Goal: Information Seeking & Learning: Check status

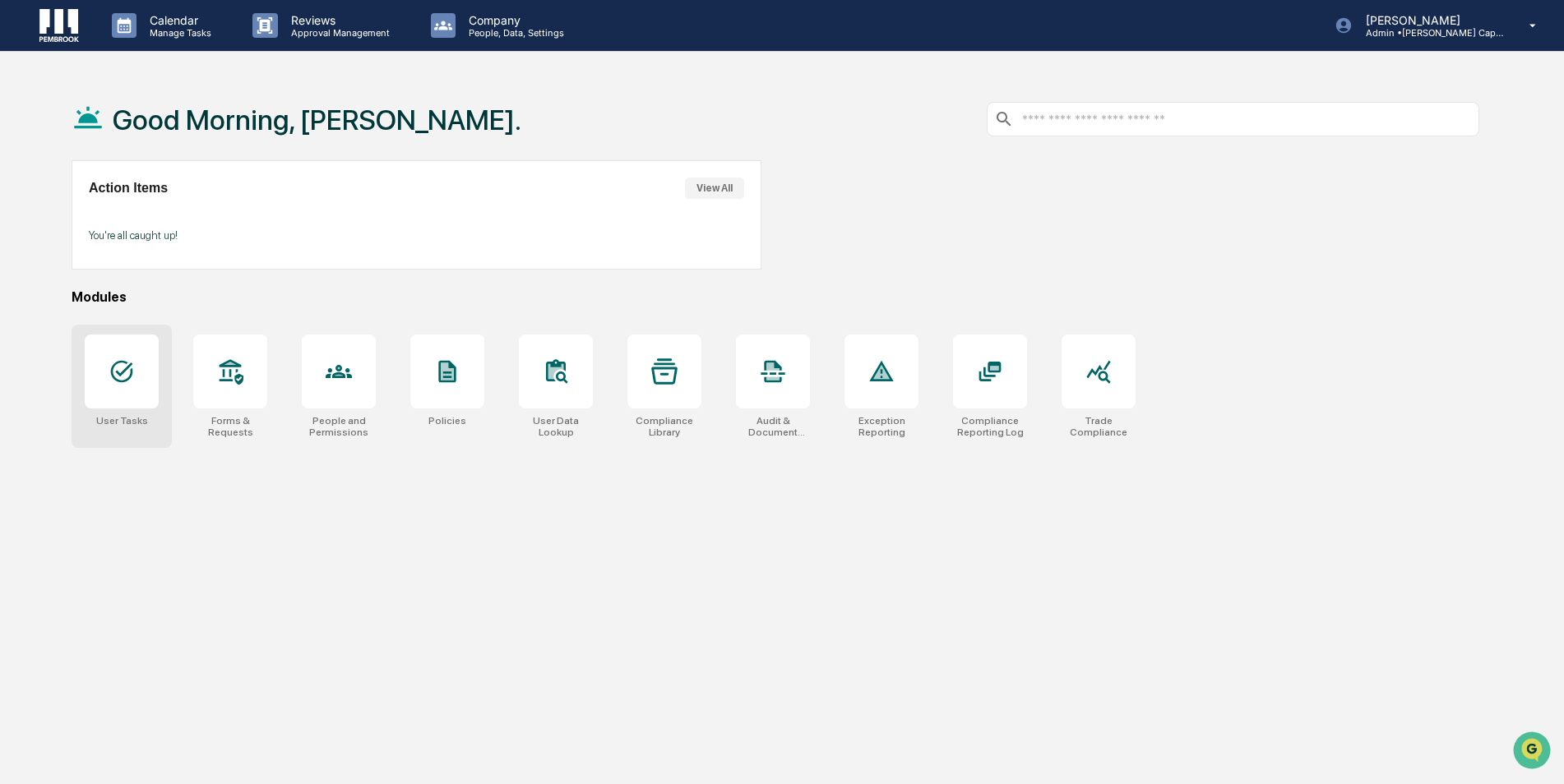
click at [130, 368] on icon at bounding box center [121, 372] width 26 height 26
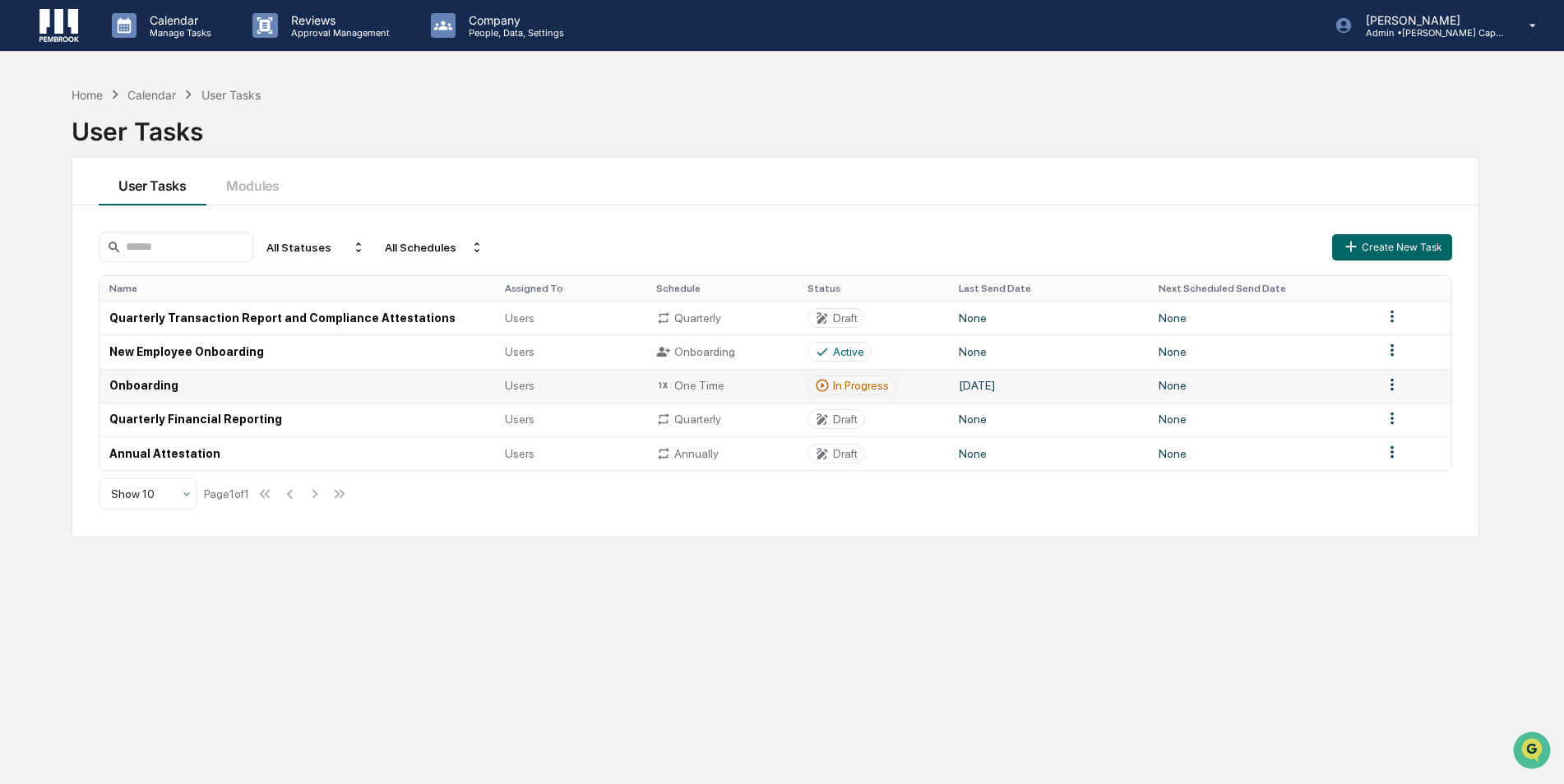
click at [592, 386] on div "Users" at bounding box center [571, 386] width 132 height 13
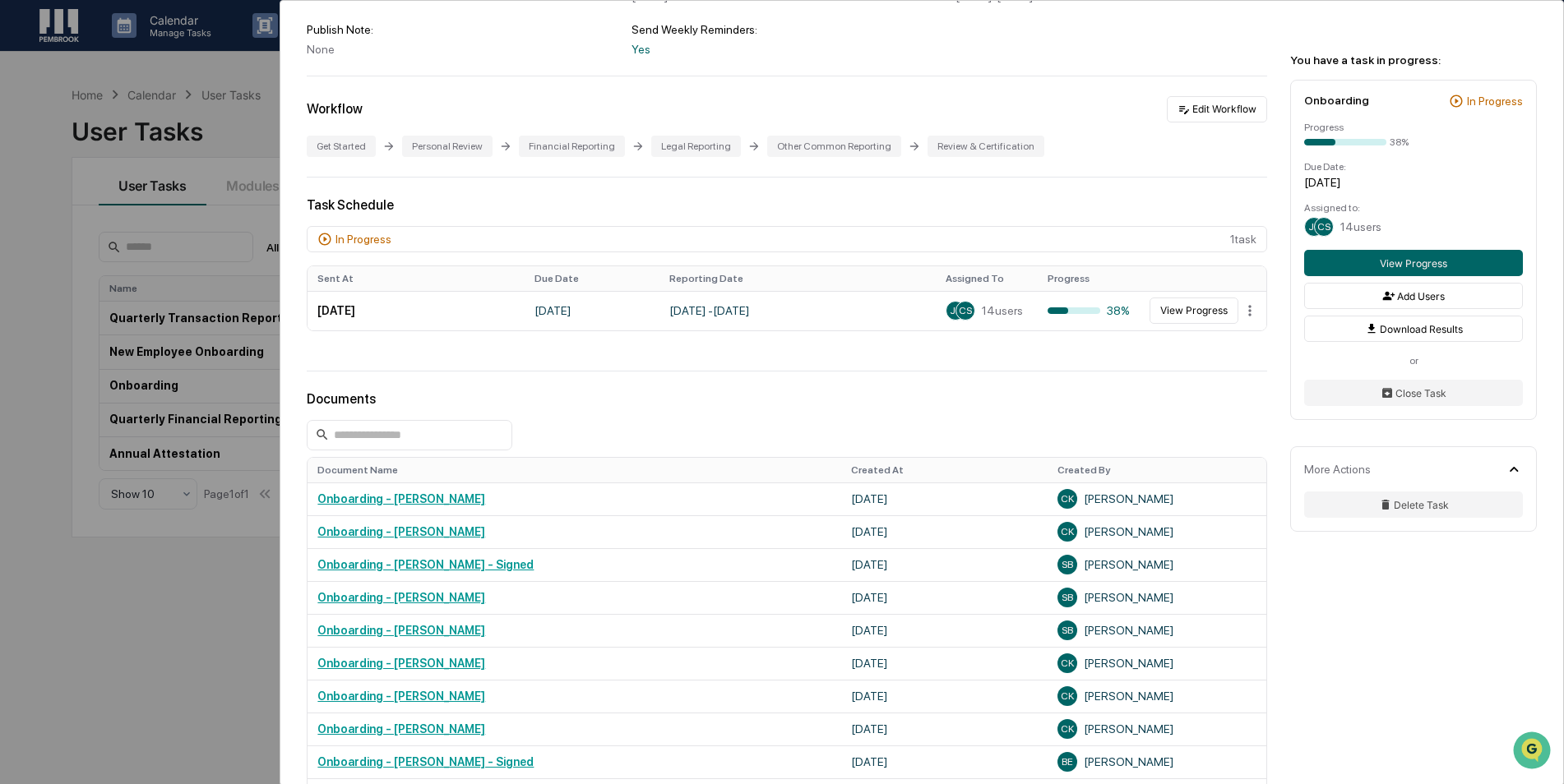
scroll to position [247, 0]
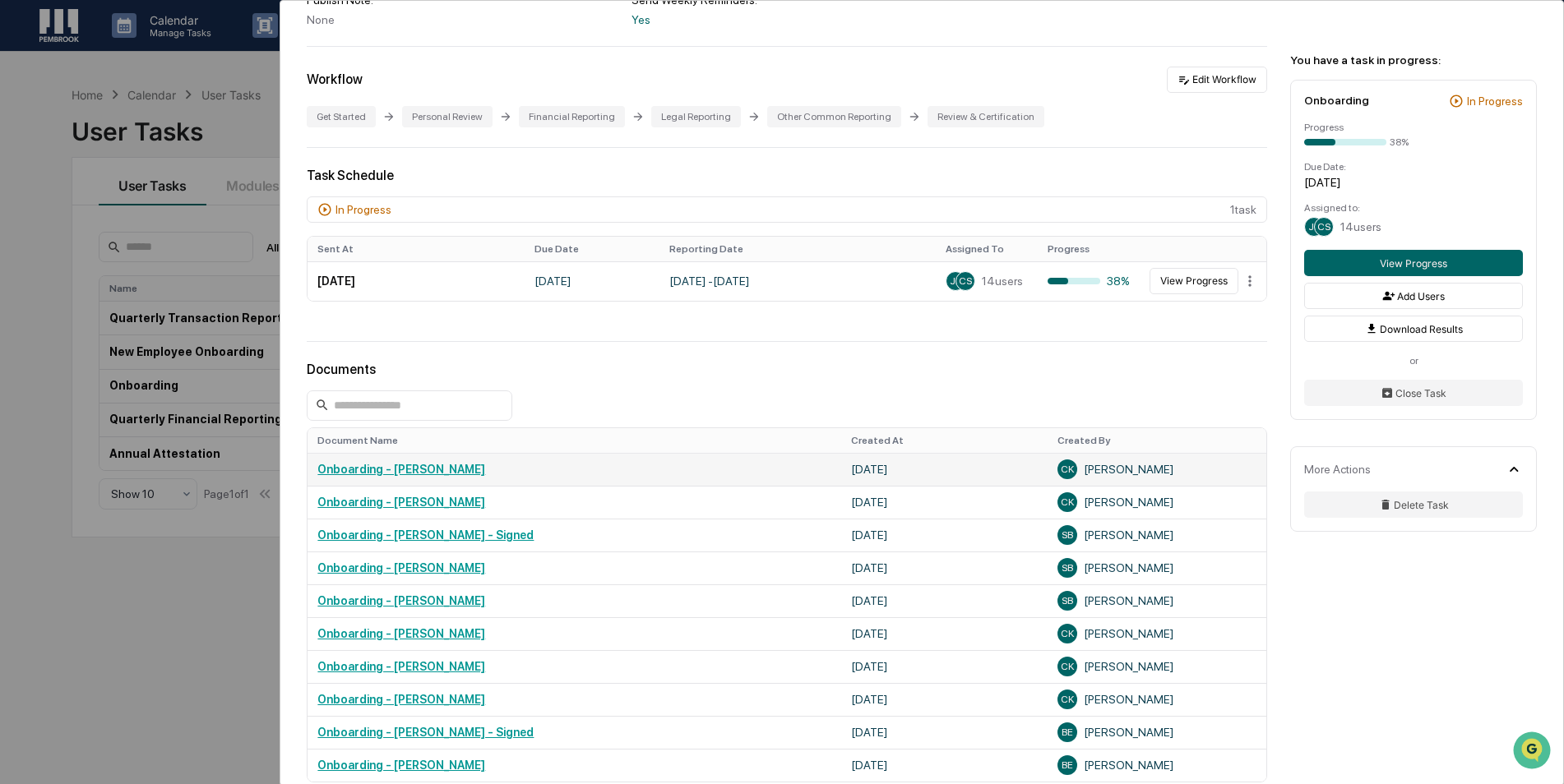
click at [451, 474] on link "Onboarding - [PERSON_NAME]" at bounding box center [401, 469] width 168 height 13
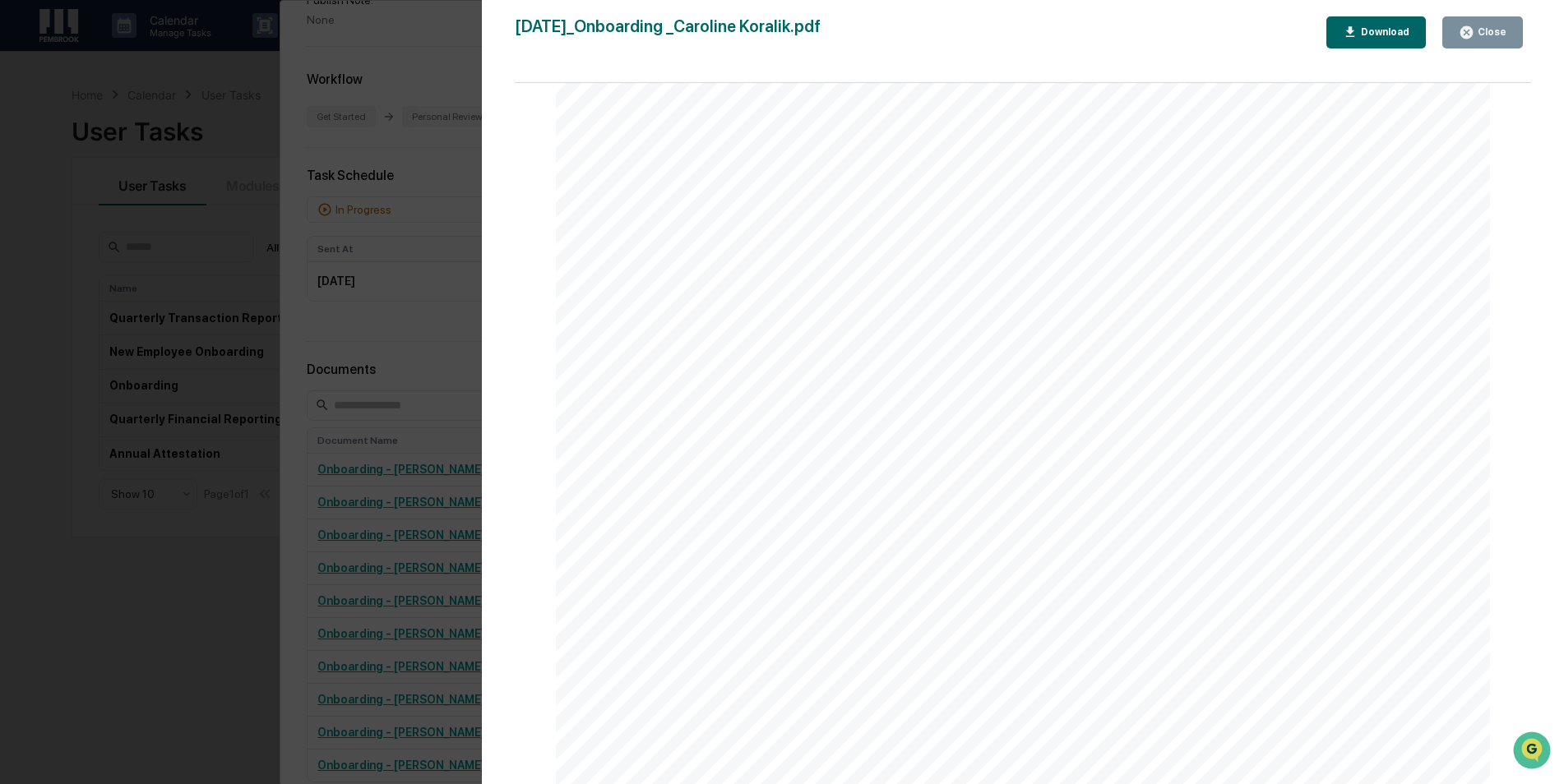
scroll to position [0, 0]
click at [1478, 32] on div "Close" at bounding box center [1490, 31] width 32 height 11
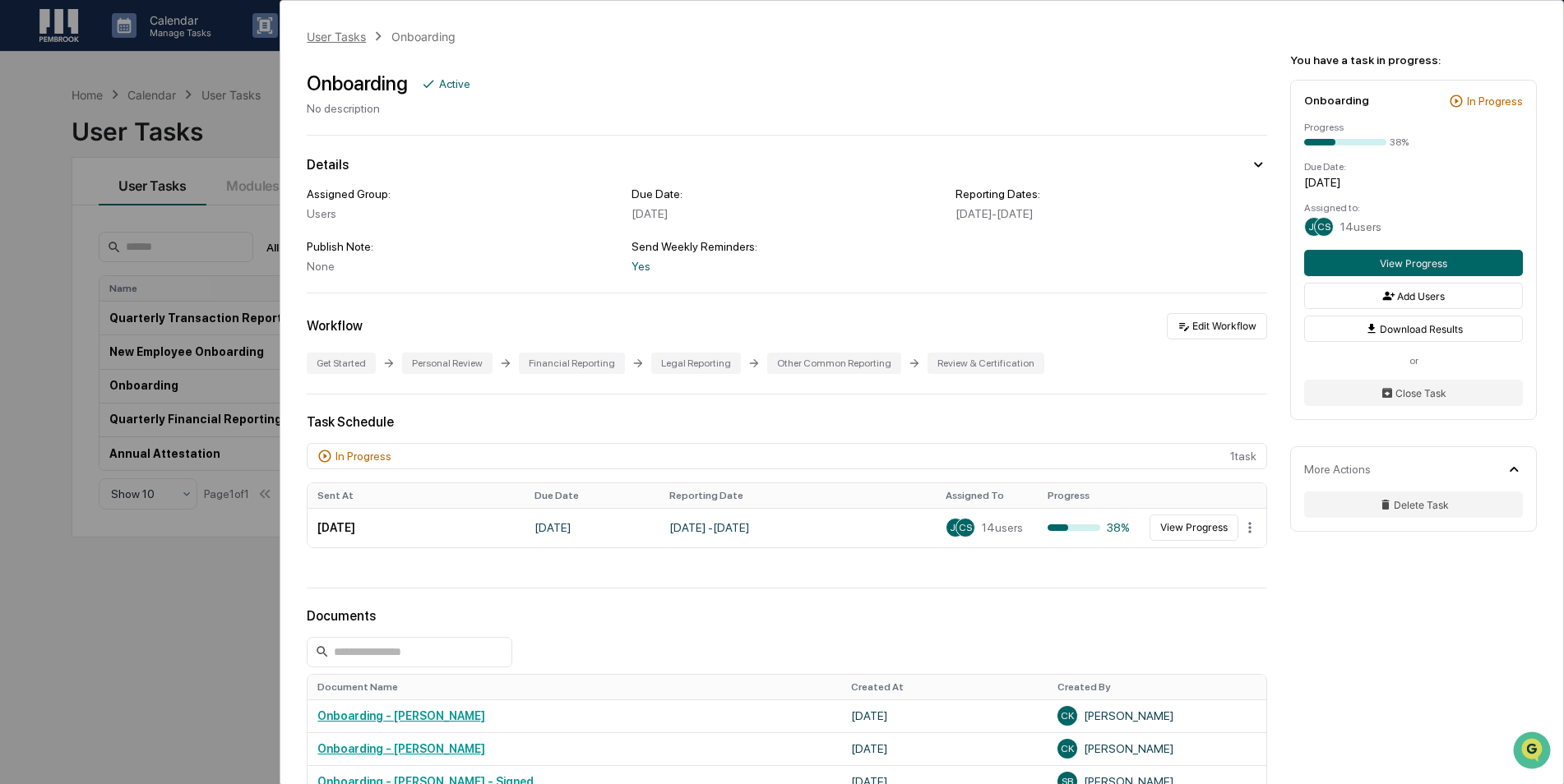
click at [330, 32] on div "User Tasks" at bounding box center [336, 36] width 59 height 14
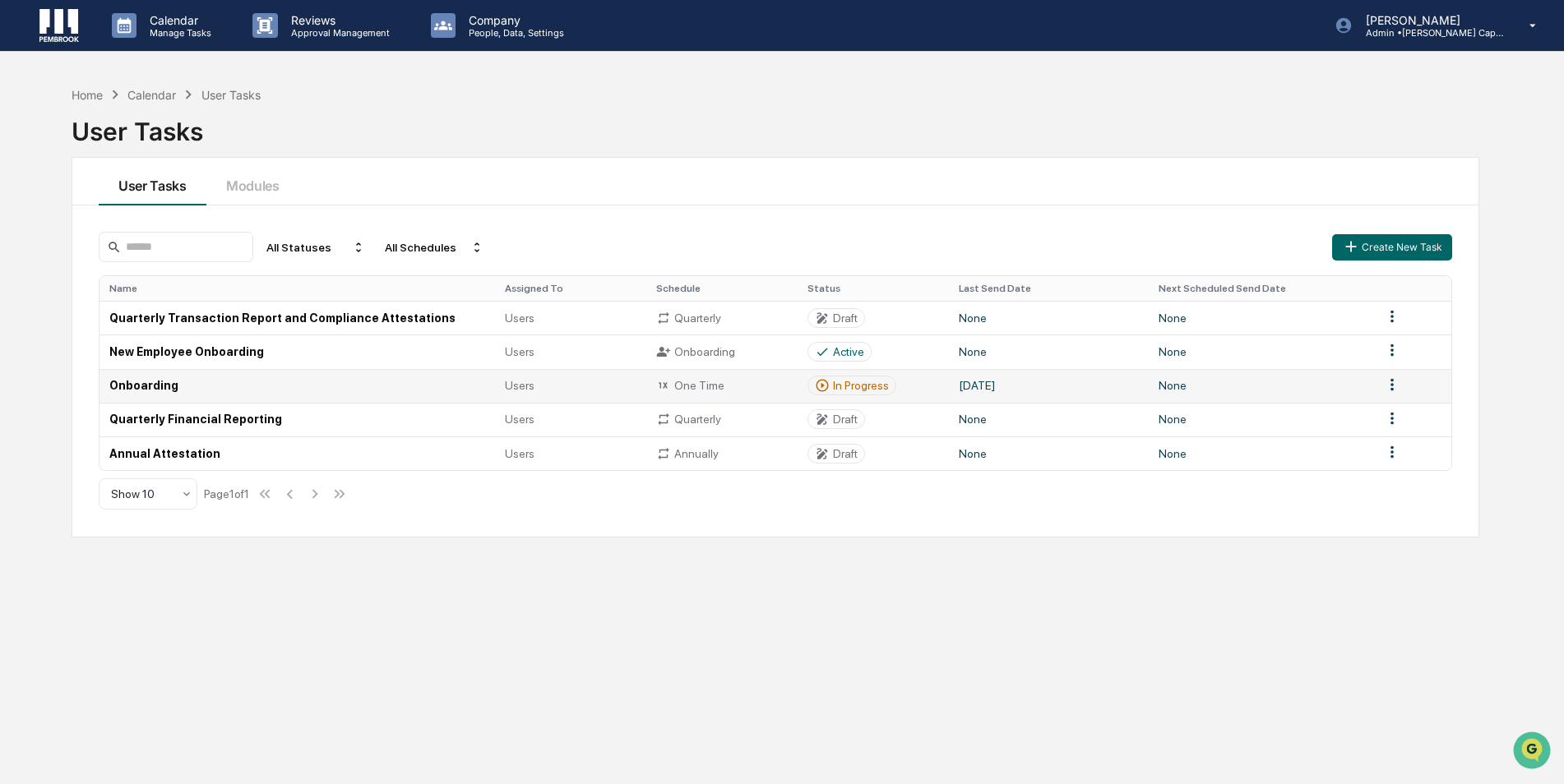
click at [314, 389] on td "Onboarding" at bounding box center [297, 386] width 396 height 34
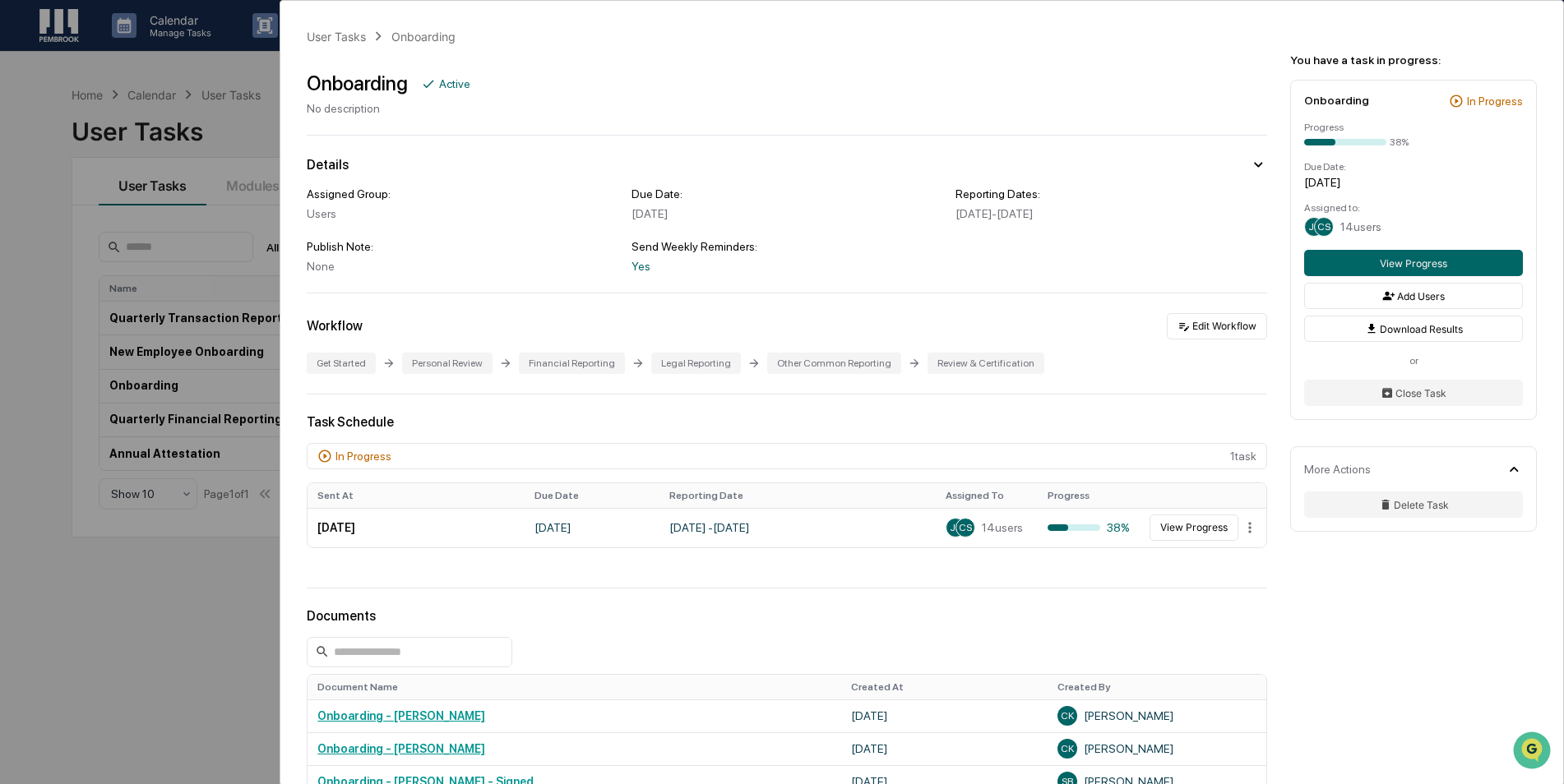
click at [205, 125] on div "User Tasks Onboarding Onboarding Active No description Details Assigned Group: …" at bounding box center [782, 392] width 1564 height 784
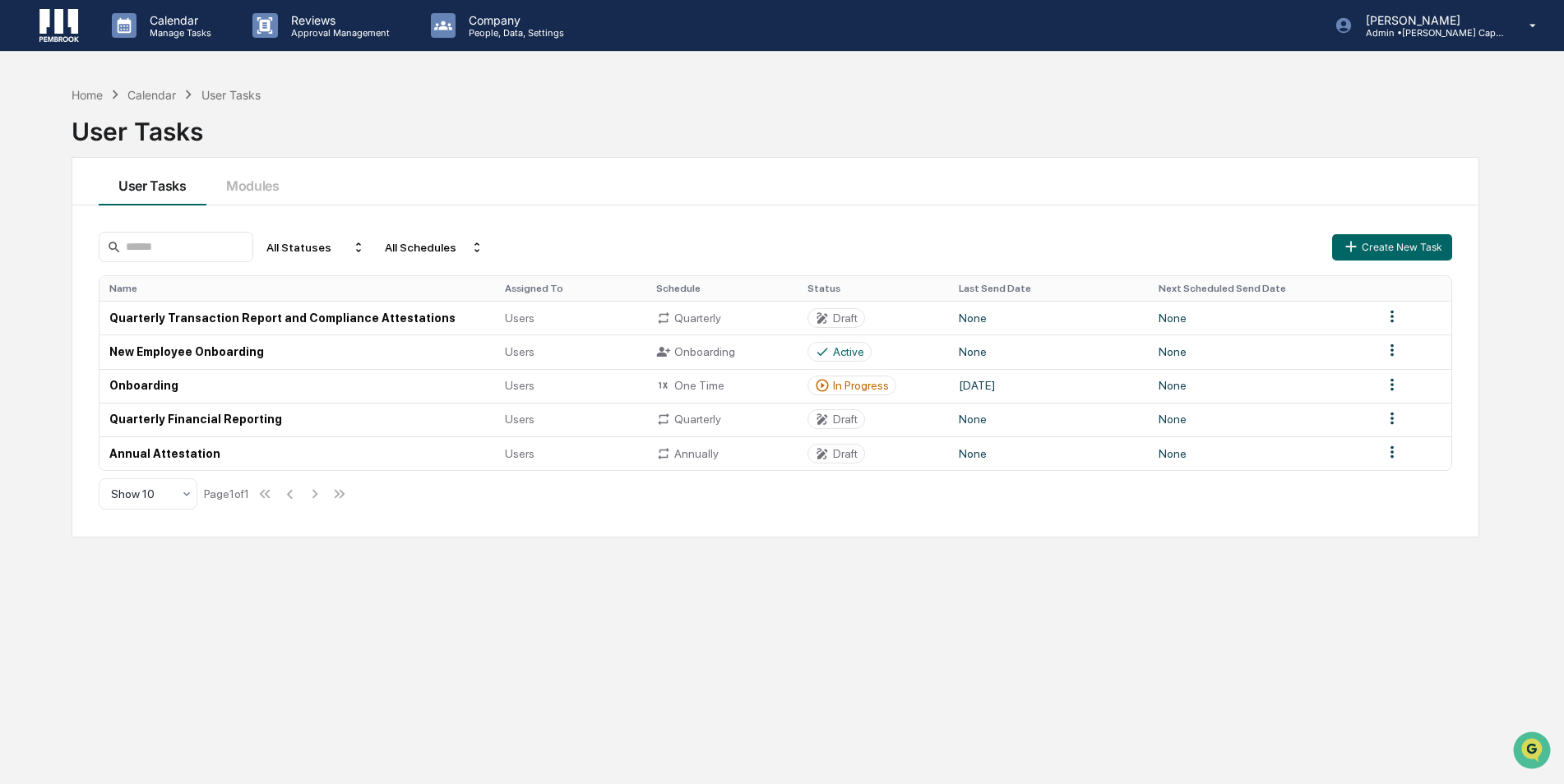
click at [241, 89] on div "User Tasks" at bounding box center [231, 95] width 59 height 14
click at [1443, 31] on p "Admin • [PERSON_NAME] Capital Management" at bounding box center [1429, 32] width 153 height 11
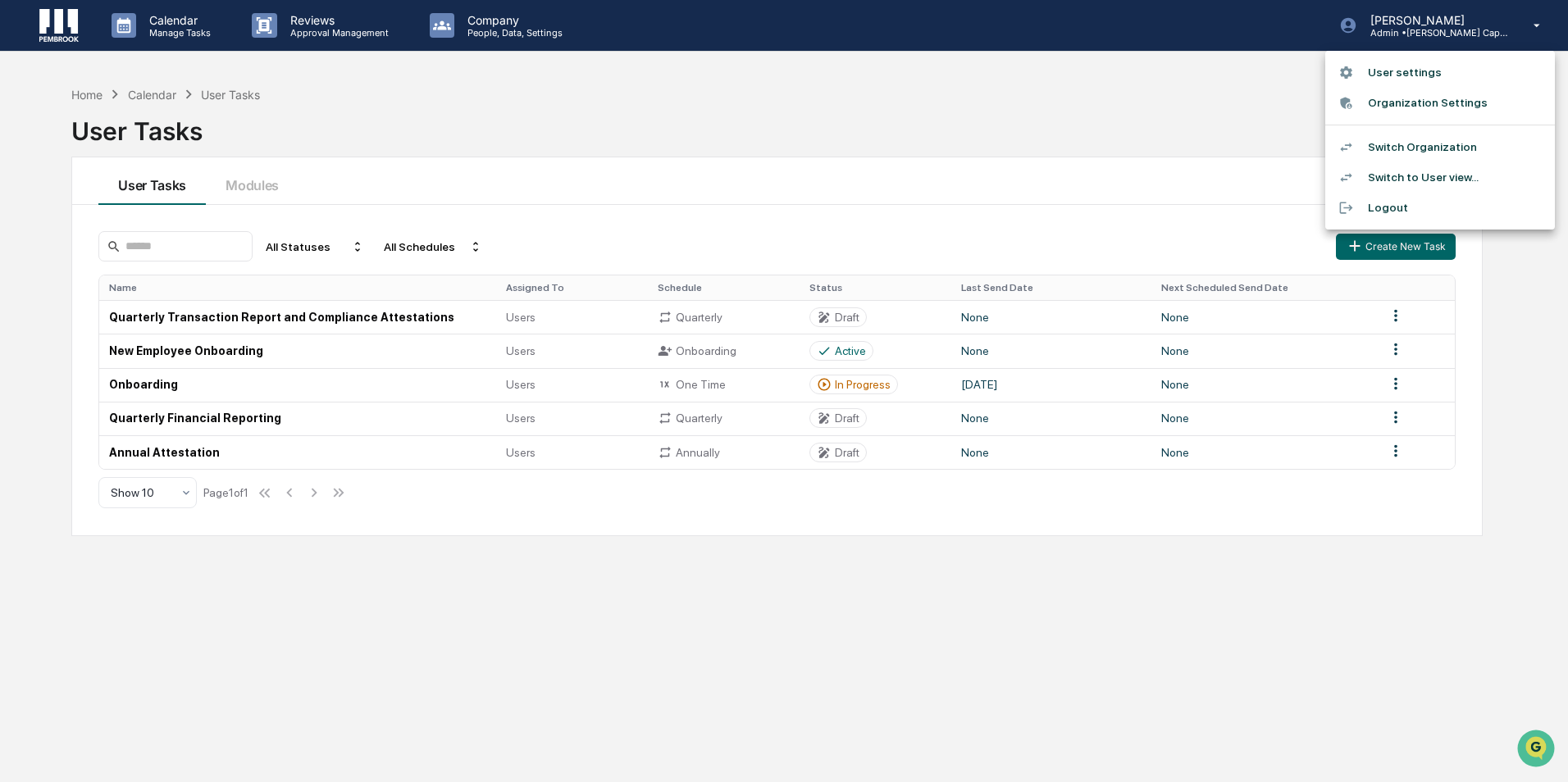
click at [1450, 171] on li "Switch to User view..." at bounding box center [1440, 177] width 230 height 30
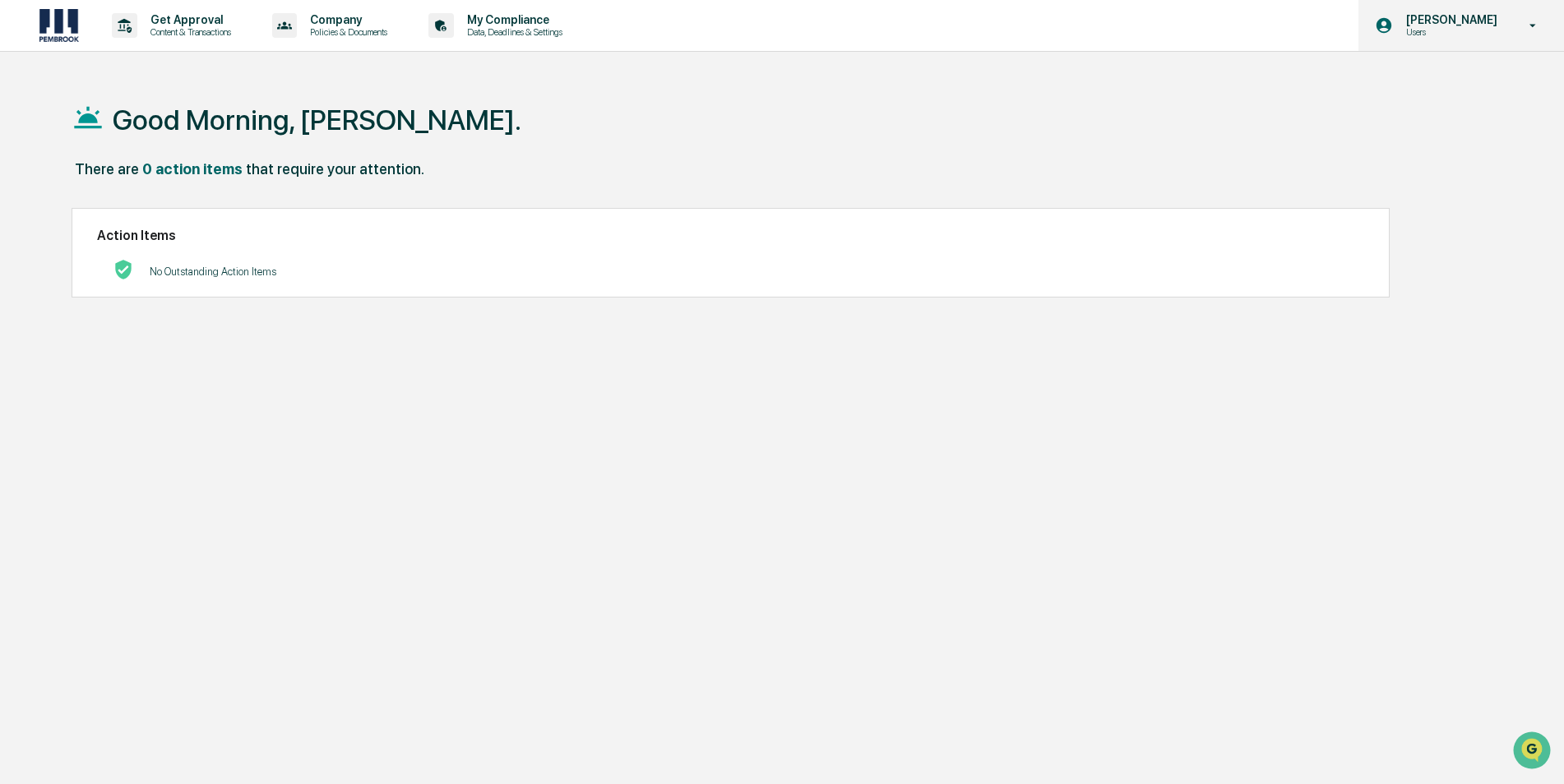
click at [1506, 13] on p "[PERSON_NAME]" at bounding box center [1450, 19] width 113 height 13
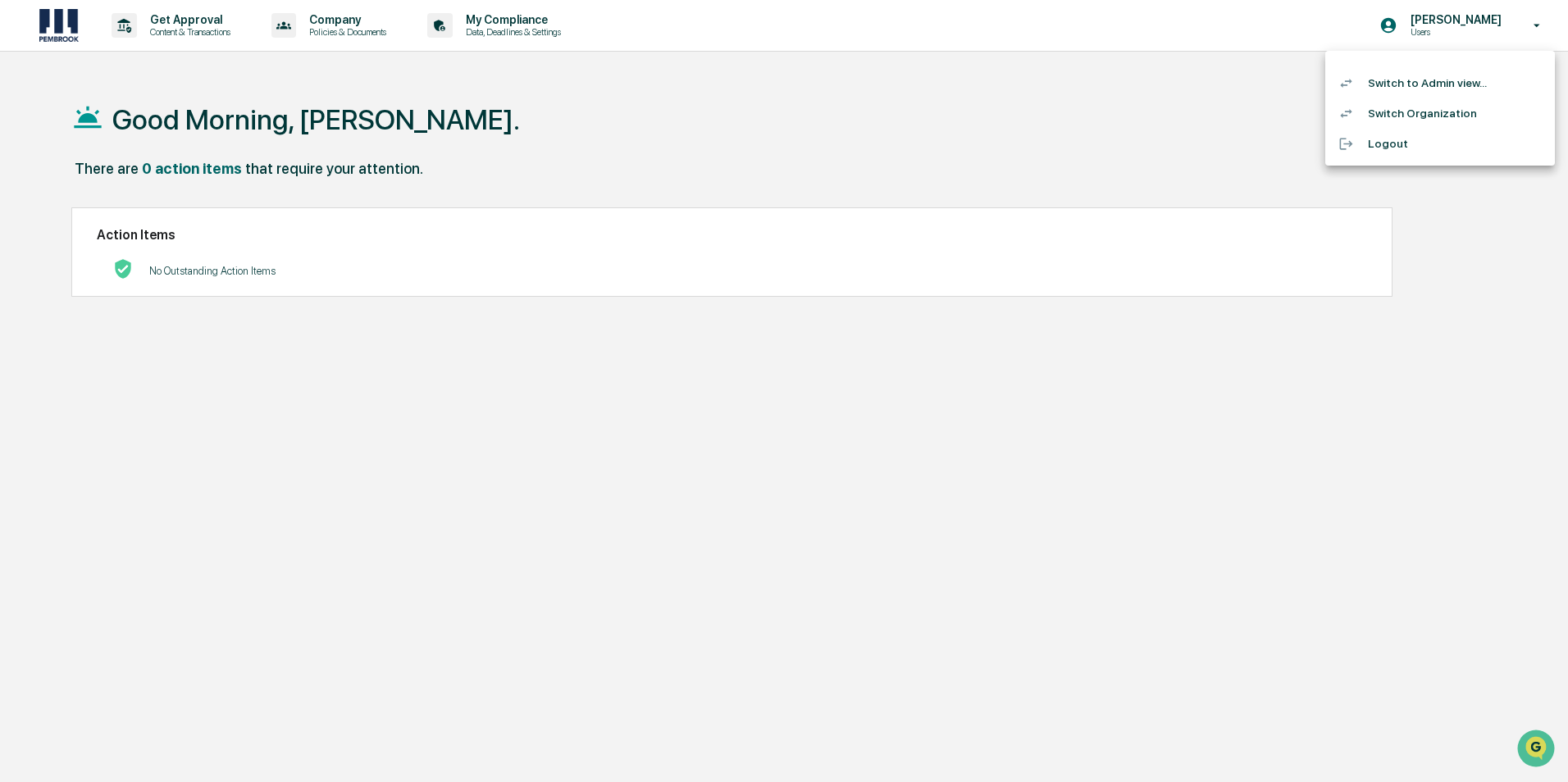
click at [1420, 80] on li "Switch to Admin view..." at bounding box center [1440, 83] width 230 height 30
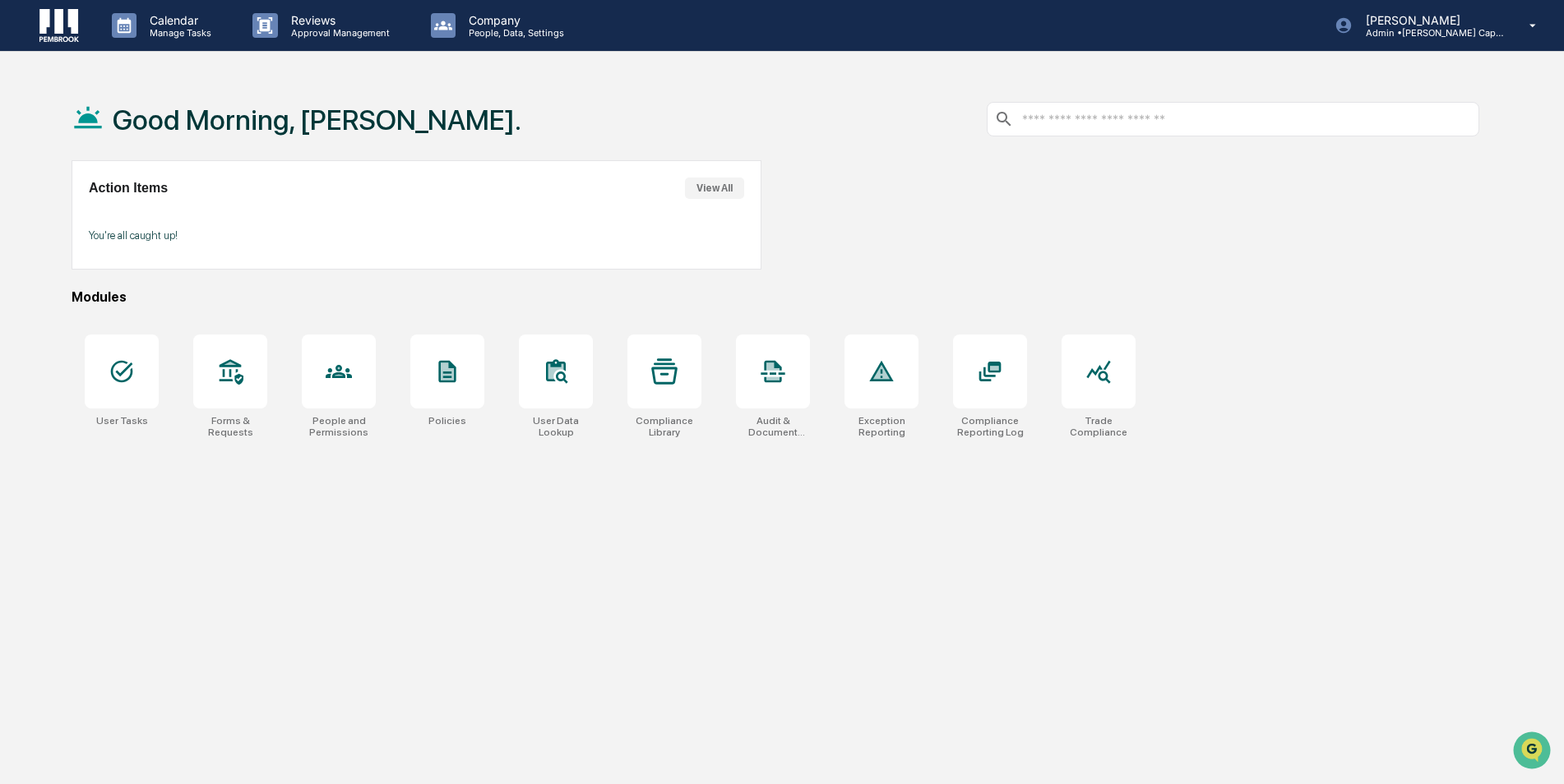
click at [1251, 139] on div "Good Morning, [PERSON_NAME]." at bounding box center [776, 119] width 1408 height 82
click at [1248, 124] on input "text" at bounding box center [1246, 120] width 451 height 16
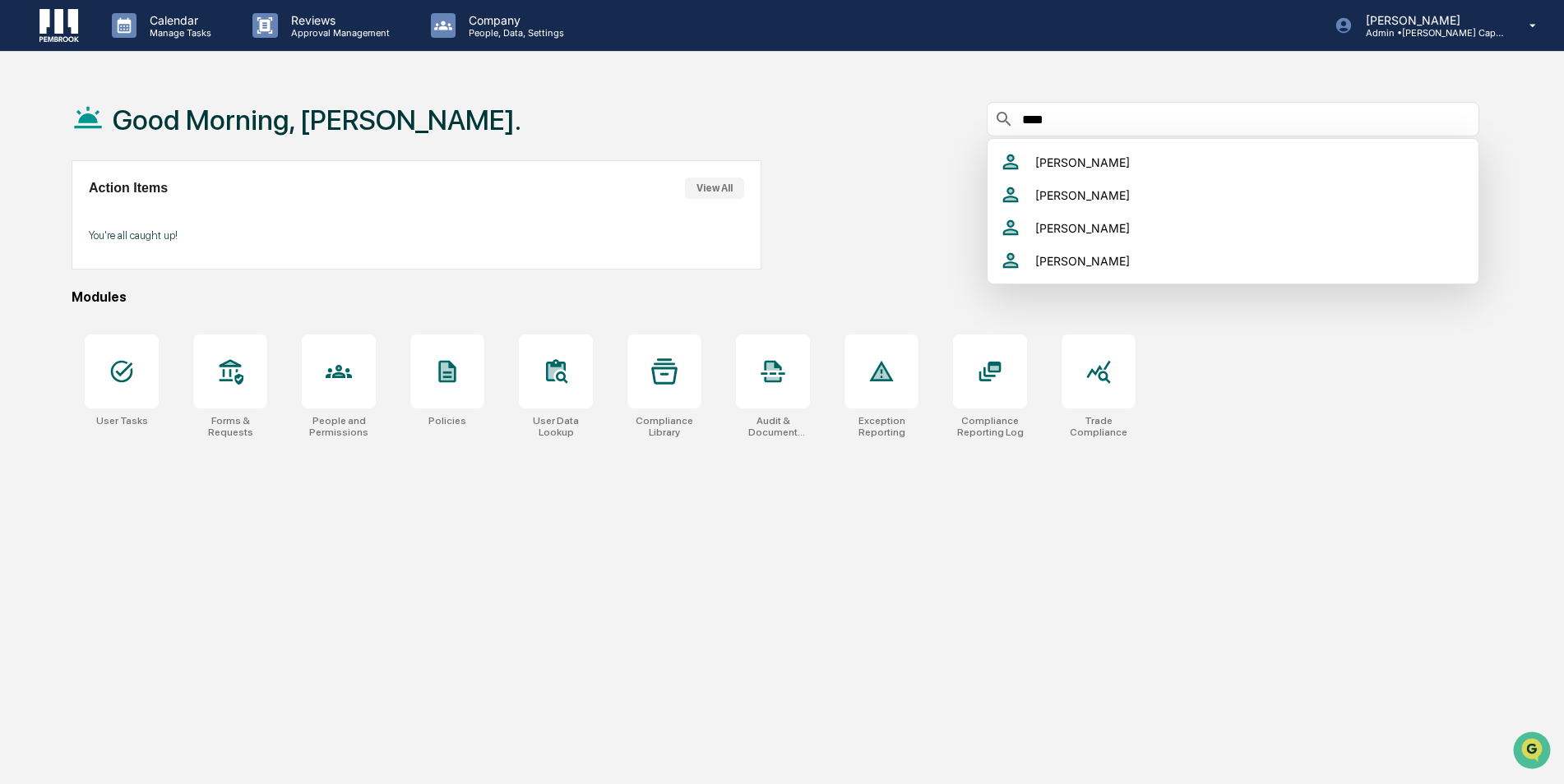
type input "*****"
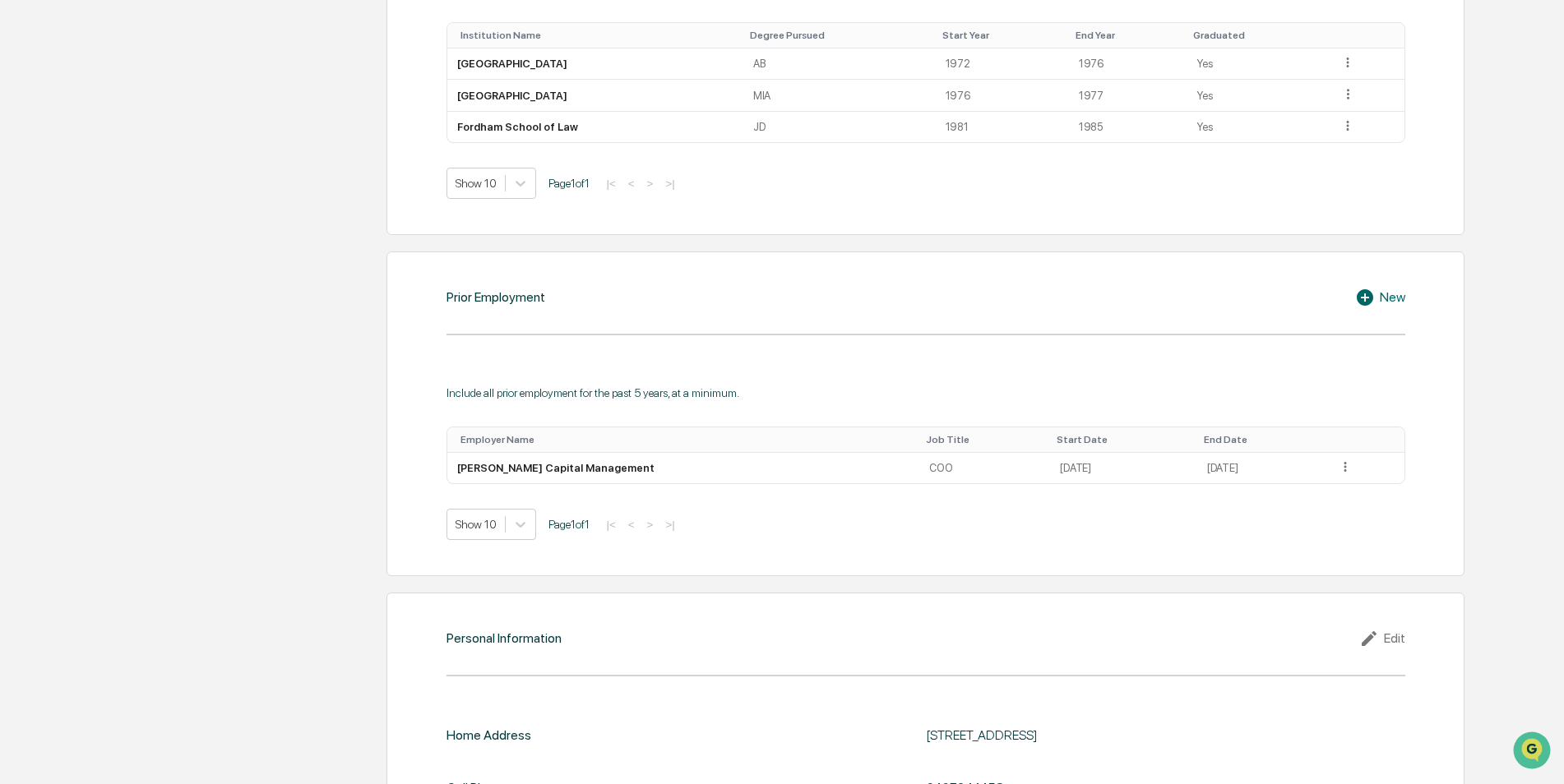
scroll to position [1223, 0]
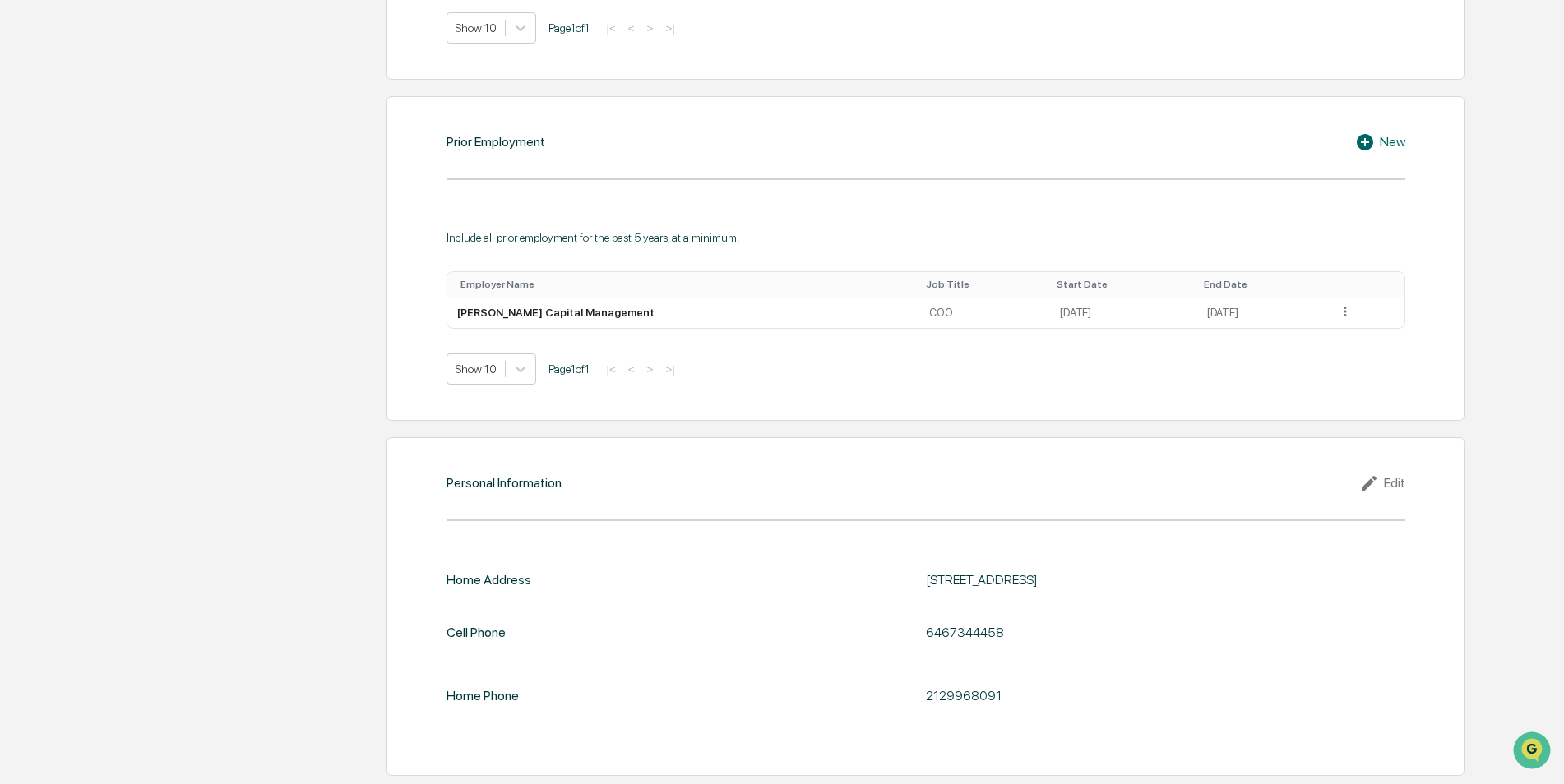
drag, startPoint x: 1002, startPoint y: 580, endPoint x: 1186, endPoint y: 580, distance: 184.0
click at [1186, 580] on div "[STREET_ADDRESS]" at bounding box center [1132, 580] width 412 height 16
drag, startPoint x: 1186, startPoint y: 580, endPoint x: 1188, endPoint y: 593, distance: 13.2
click at [1188, 593] on div "Home Address [STREET_ADDRESS] Cell Phone [PHONE_NUMBER] Home Phone [PHONE_NUMBE…" at bounding box center [925, 644] width 959 height 142
drag, startPoint x: 1191, startPoint y: 577, endPoint x: 1019, endPoint y: 581, distance: 172.0
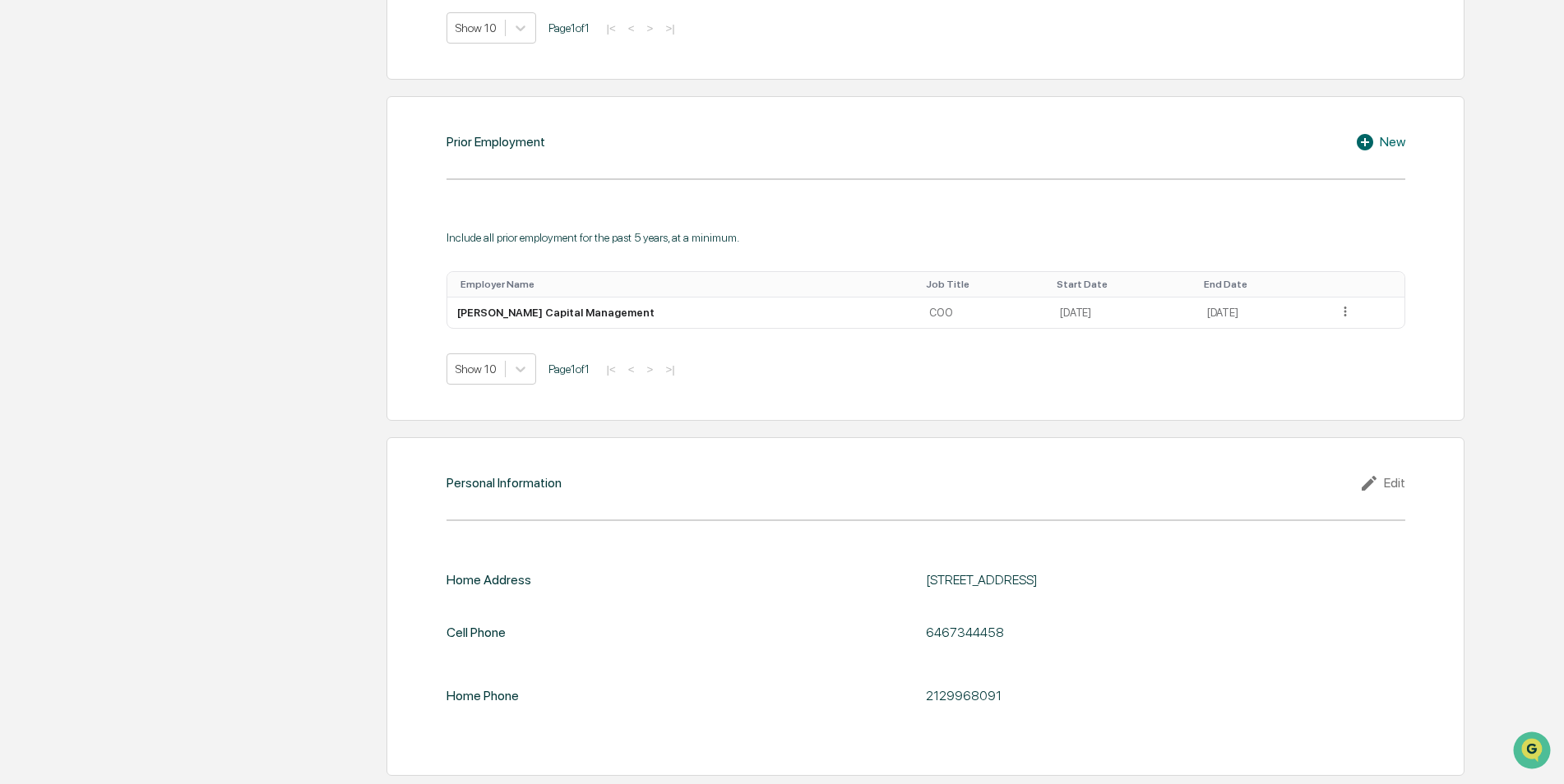
click at [1019, 581] on div "[STREET_ADDRESS]" at bounding box center [1132, 580] width 412 height 16
drag, startPoint x: 1019, startPoint y: 581, endPoint x: 1213, endPoint y: 582, distance: 194.0
click at [1213, 582] on div "[STREET_ADDRESS]" at bounding box center [1132, 580] width 412 height 16
drag, startPoint x: 1213, startPoint y: 582, endPoint x: 901, endPoint y: 607, distance: 313.0
click at [851, 607] on div "Home Address [STREET_ADDRESS] Cell Phone [PHONE_NUMBER] Home Phone [PHONE_NUMBE…" at bounding box center [925, 644] width 959 height 142
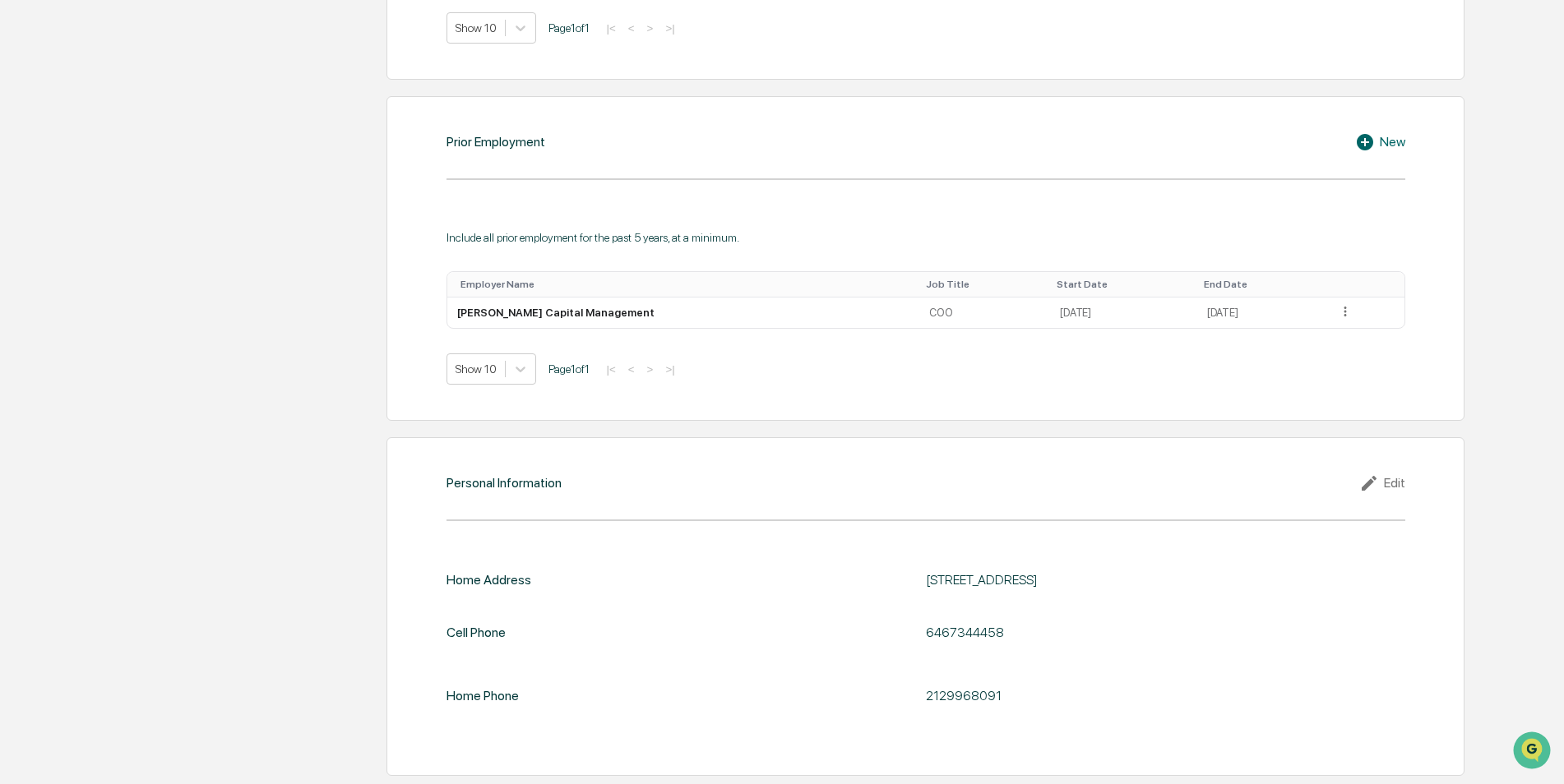
drag, startPoint x: 929, startPoint y: 580, endPoint x: 1113, endPoint y: 581, distance: 184.0
click at [1113, 581] on div "[STREET_ADDRESS]" at bounding box center [1132, 580] width 412 height 16
drag, startPoint x: 1113, startPoint y: 581, endPoint x: 1165, endPoint y: 581, distance: 52.0
click at [1165, 581] on div "[STREET_ADDRESS]" at bounding box center [1132, 580] width 412 height 16
drag, startPoint x: 1197, startPoint y: 579, endPoint x: 906, endPoint y: 580, distance: 291.0
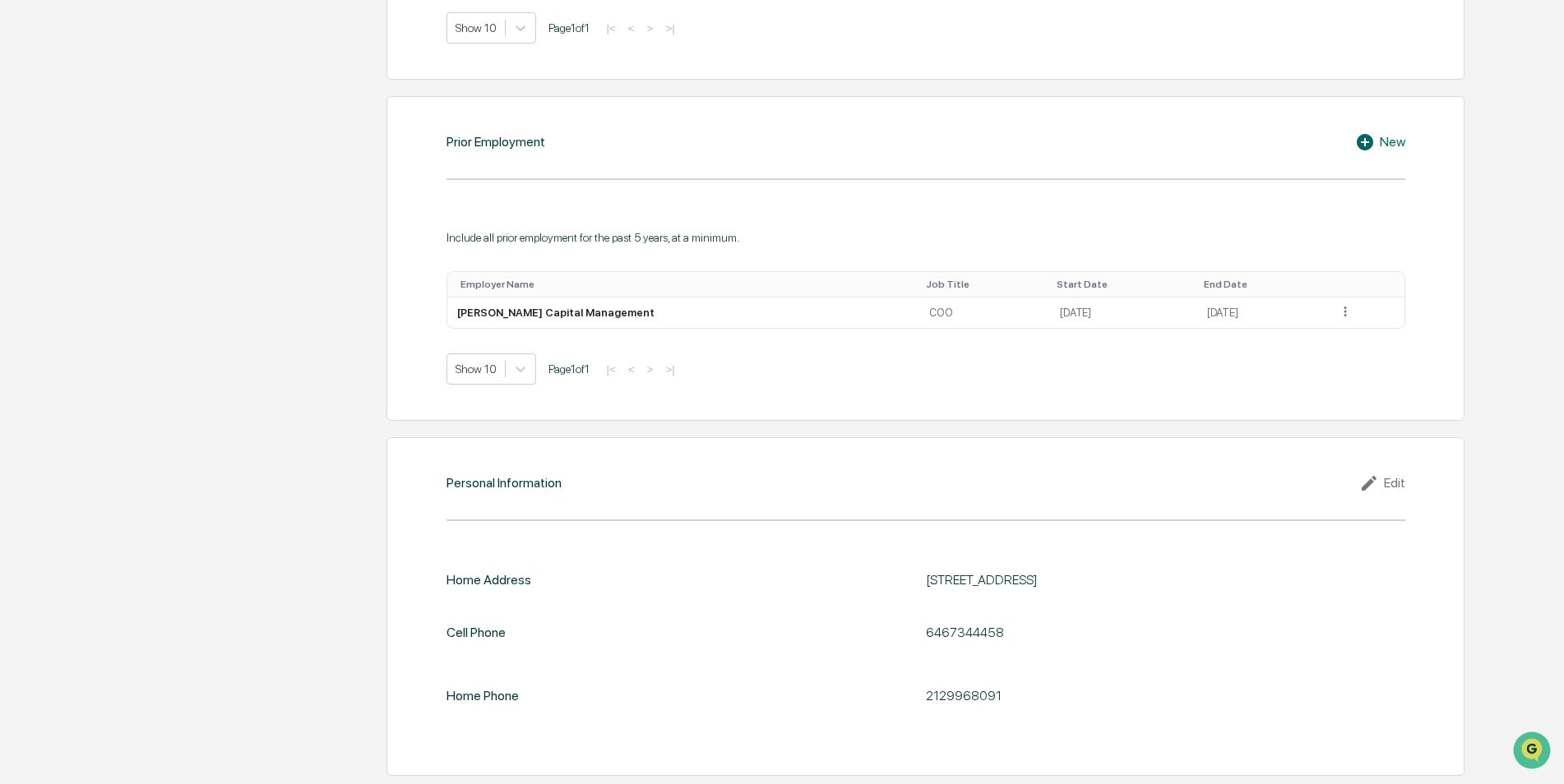
click at [906, 580] on div "Home Address [STREET_ADDRESS]" at bounding box center [925, 580] width 959 height 16
copy div "[STREET_ADDRESS]"
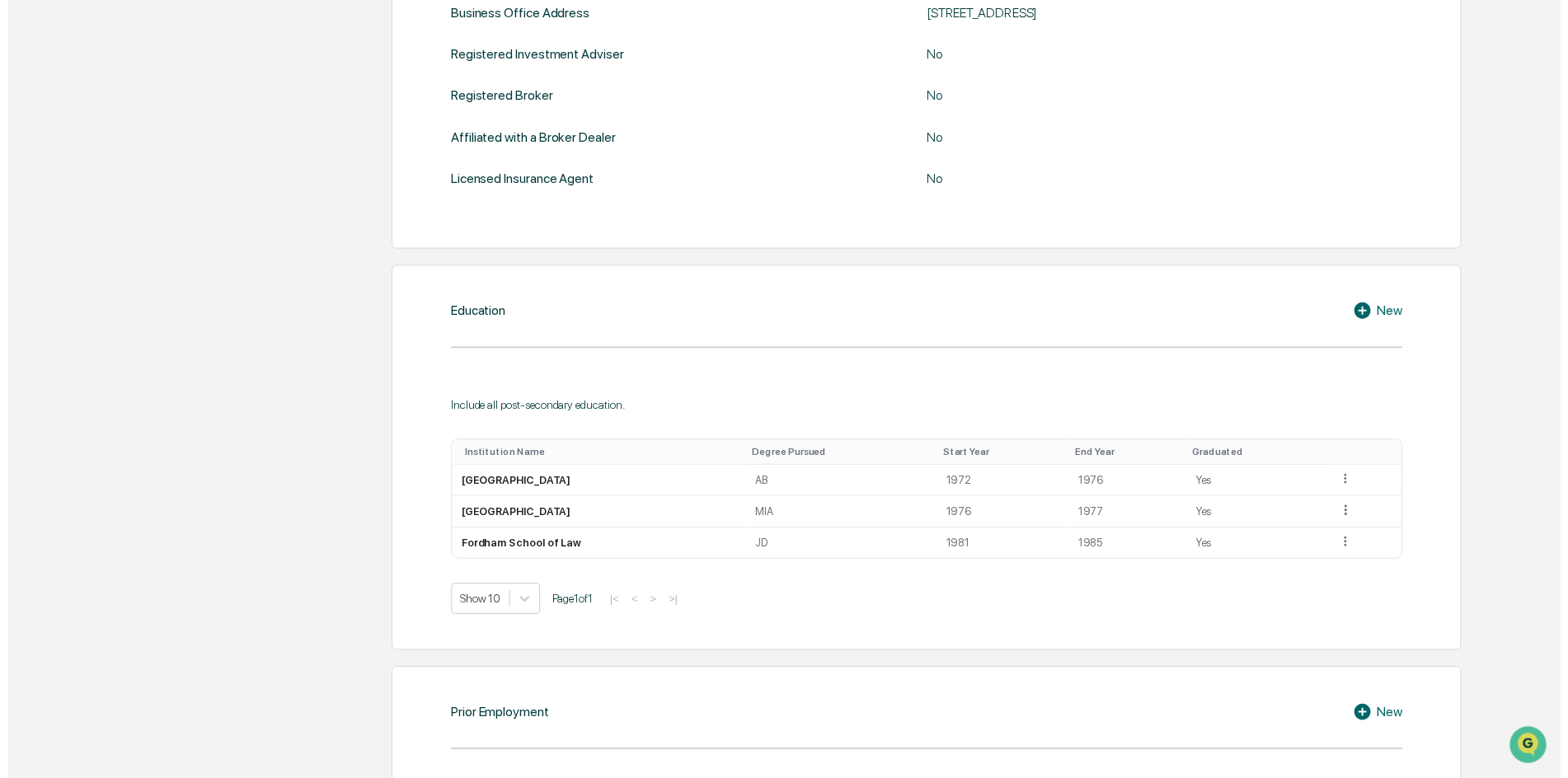
scroll to position [73, 0]
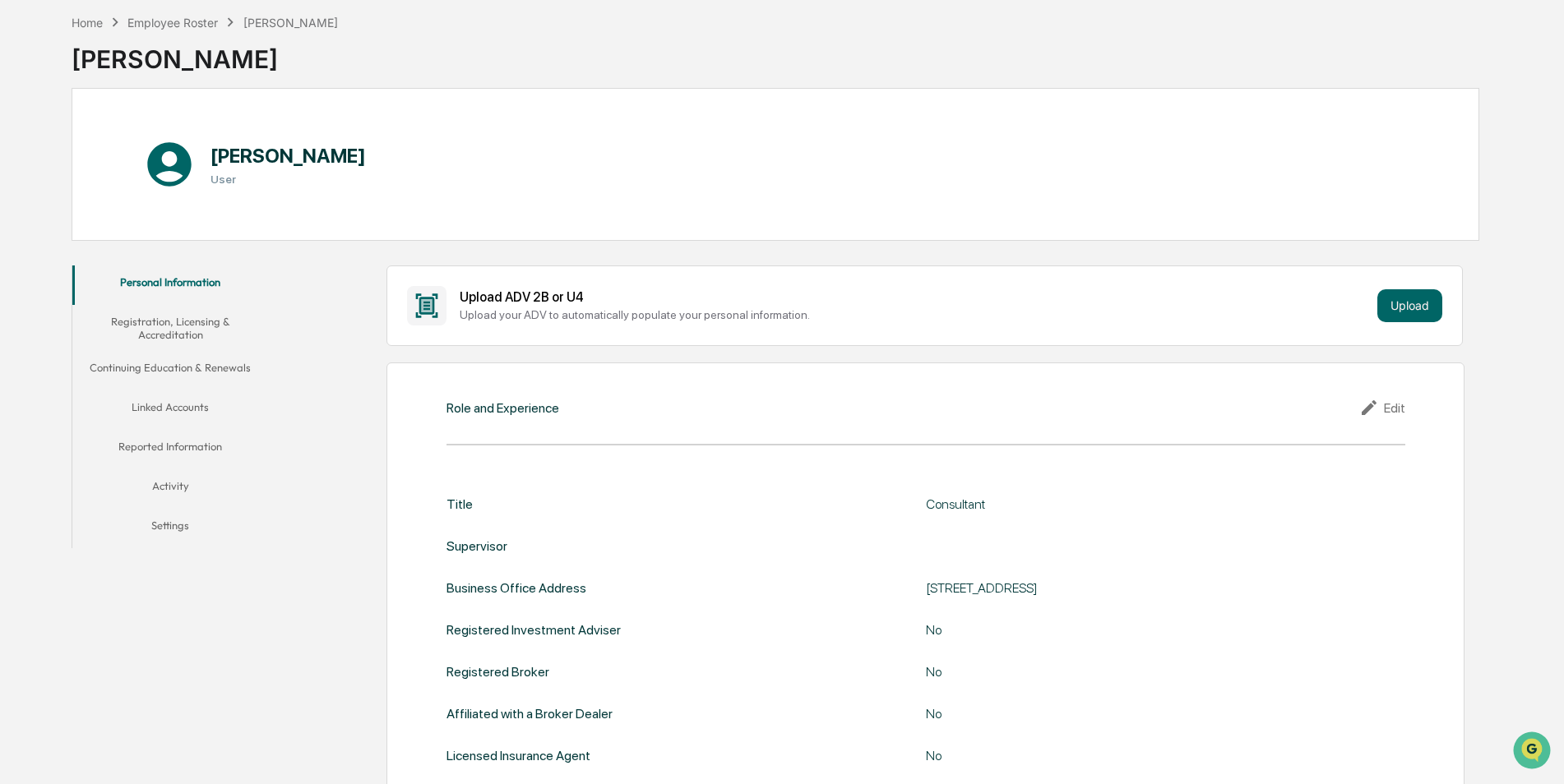
click at [155, 483] on button "Activity" at bounding box center [171, 489] width 197 height 40
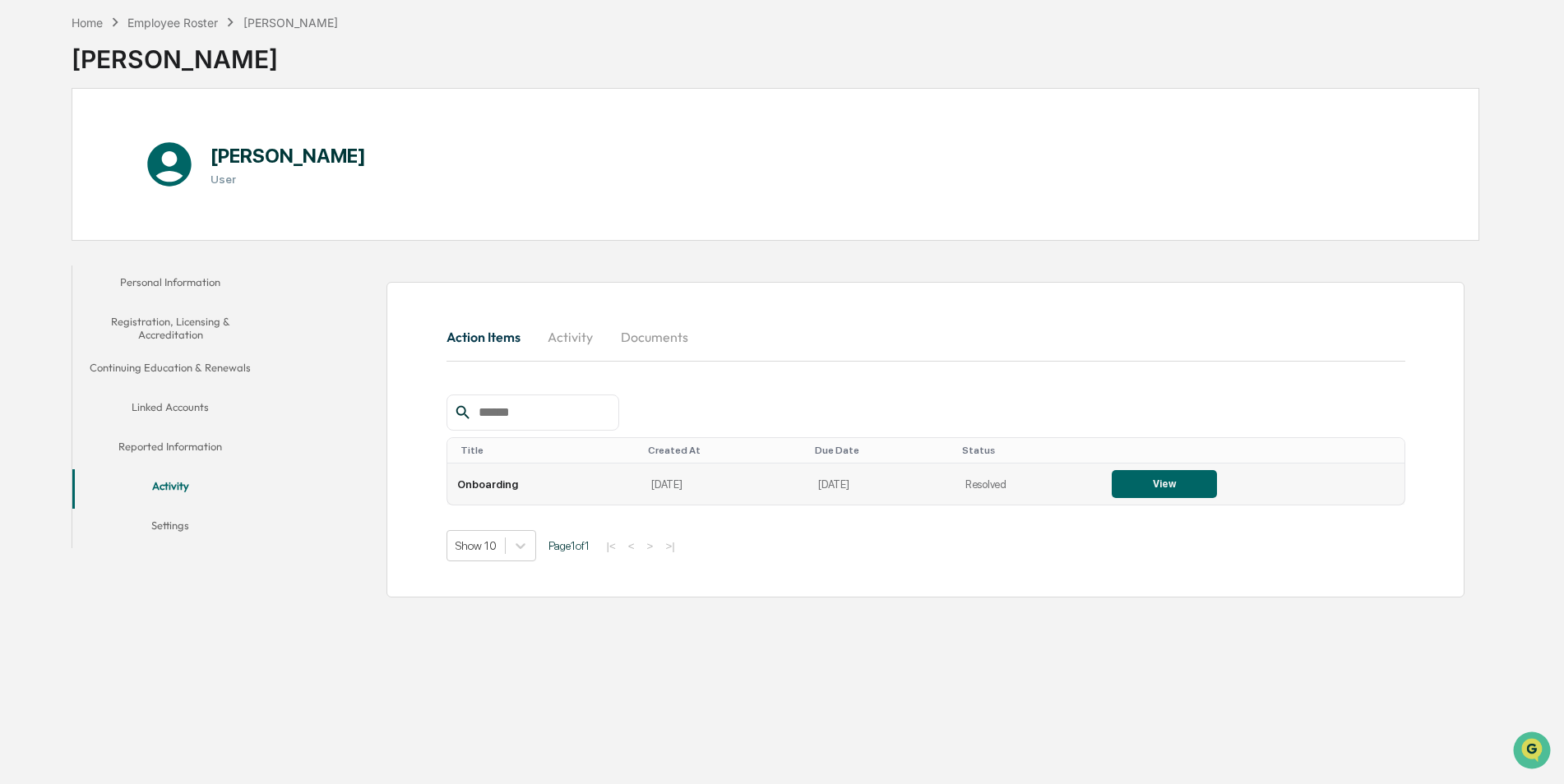
click at [1154, 487] on button "View" at bounding box center [1164, 484] width 105 height 28
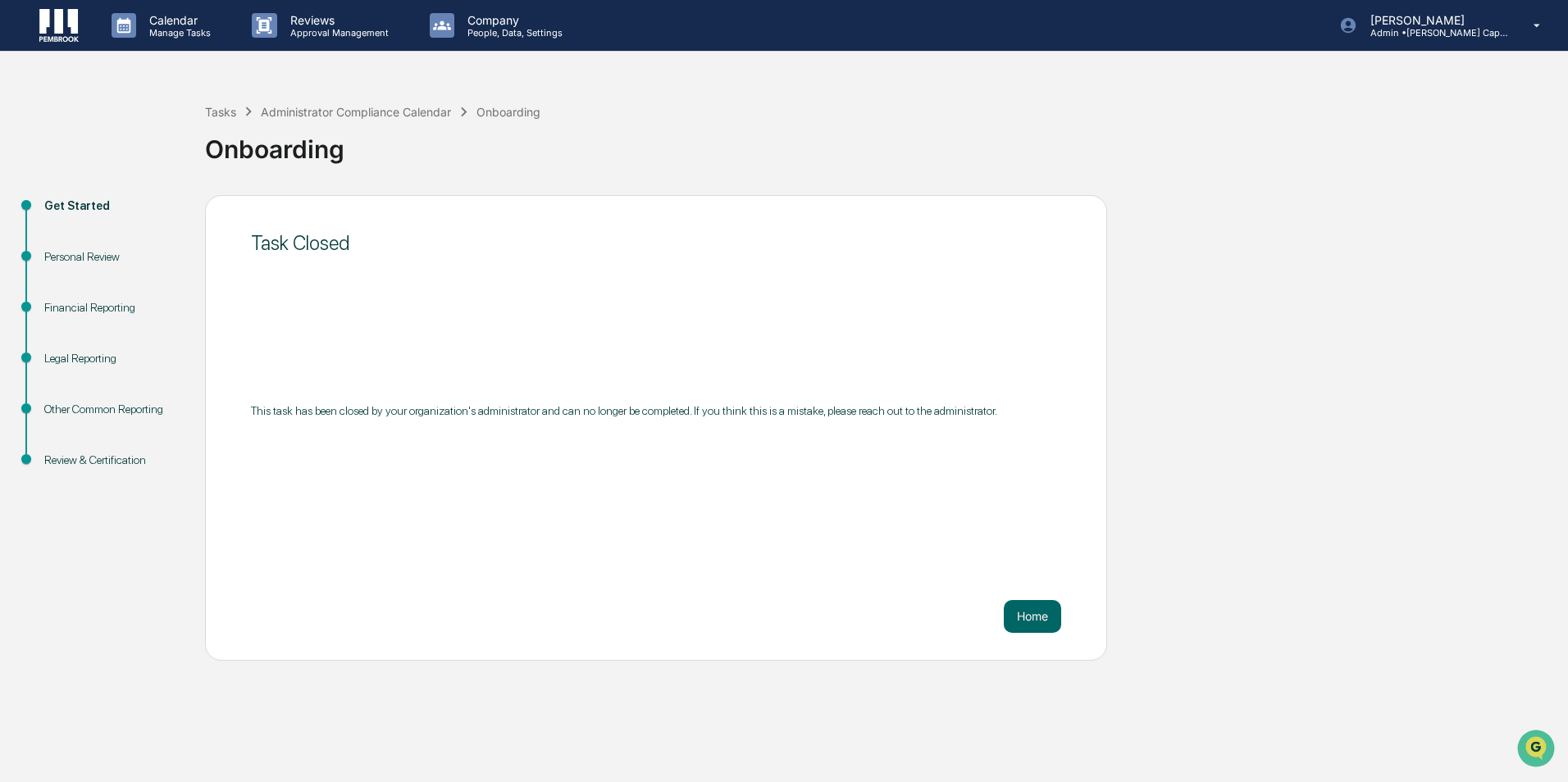
click at [98, 461] on div "Review & Certification" at bounding box center [111, 461] width 135 height 17
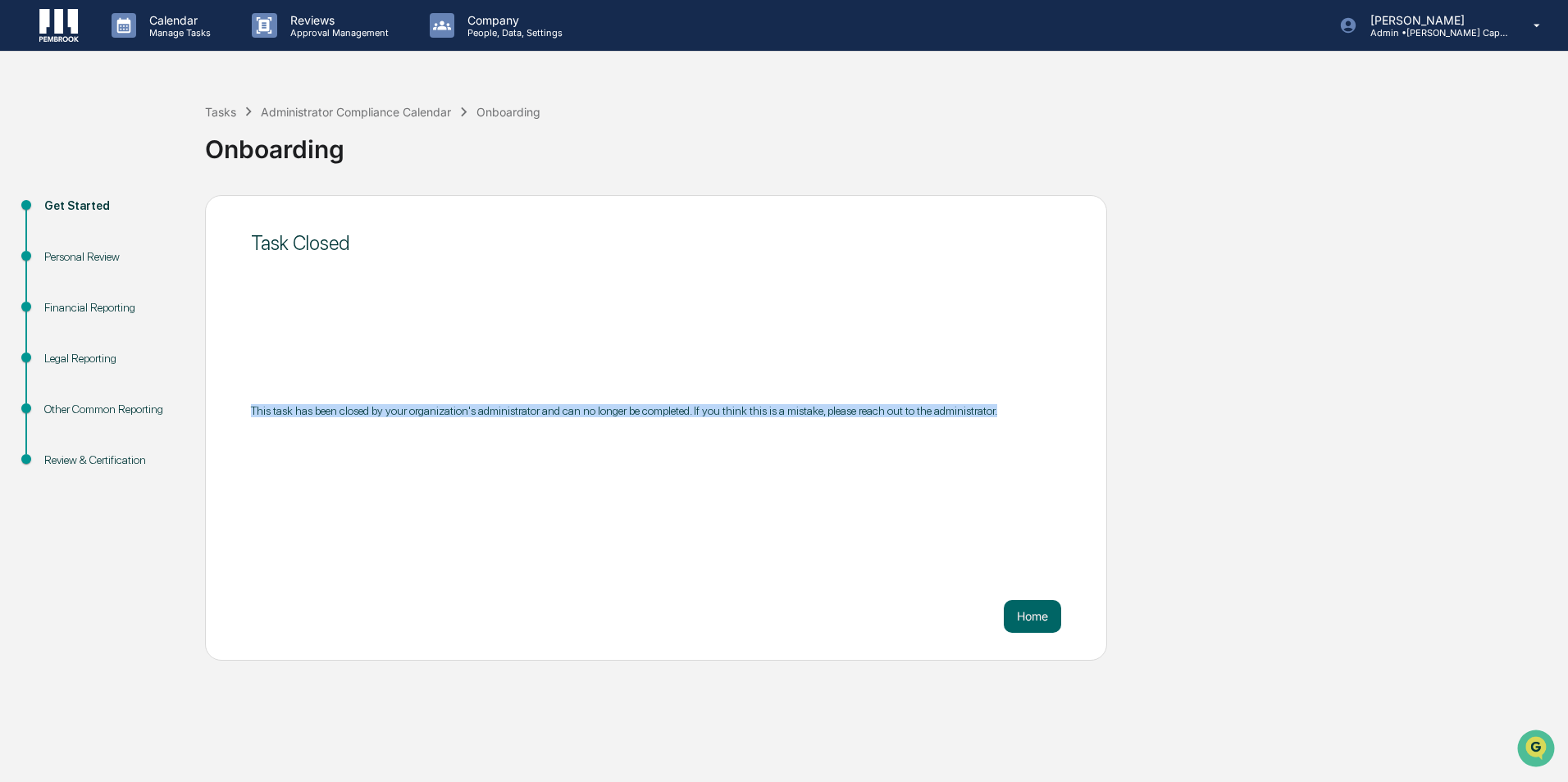
drag, startPoint x: 1013, startPoint y: 410, endPoint x: 227, endPoint y: 442, distance: 786.7
click at [227, 442] on div "Task Closed This task has been closed by your organization's administrator and …" at bounding box center [656, 428] width 902 height 466
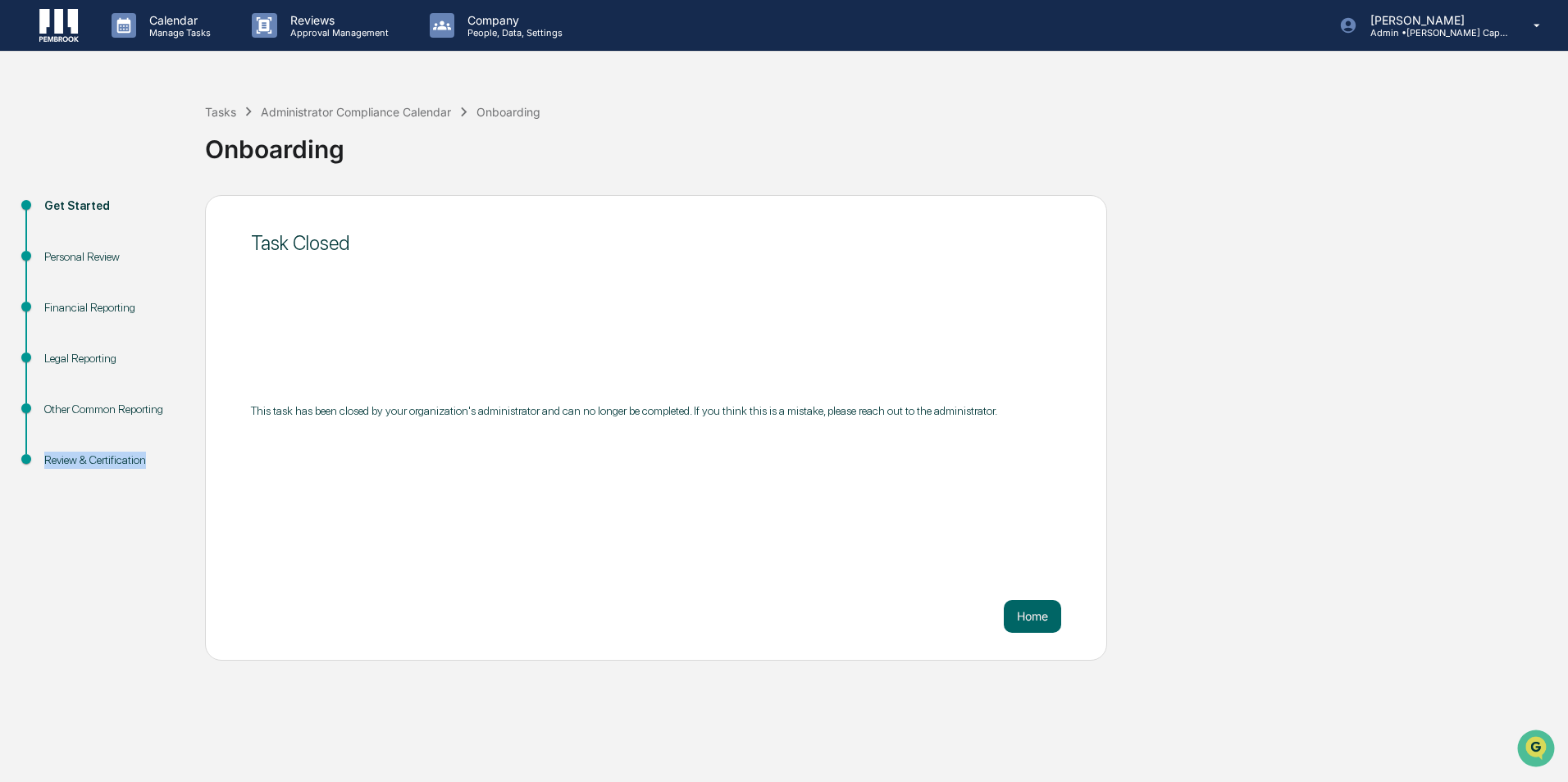
drag, startPoint x: 227, startPoint y: 442, endPoint x: 42, endPoint y: 469, distance: 187.0
click at [42, 469] on div "Review & Certification" at bounding box center [111, 480] width 161 height 51
copy div "Review & Certification"
click at [213, 115] on div "Tasks" at bounding box center [220, 111] width 31 height 14
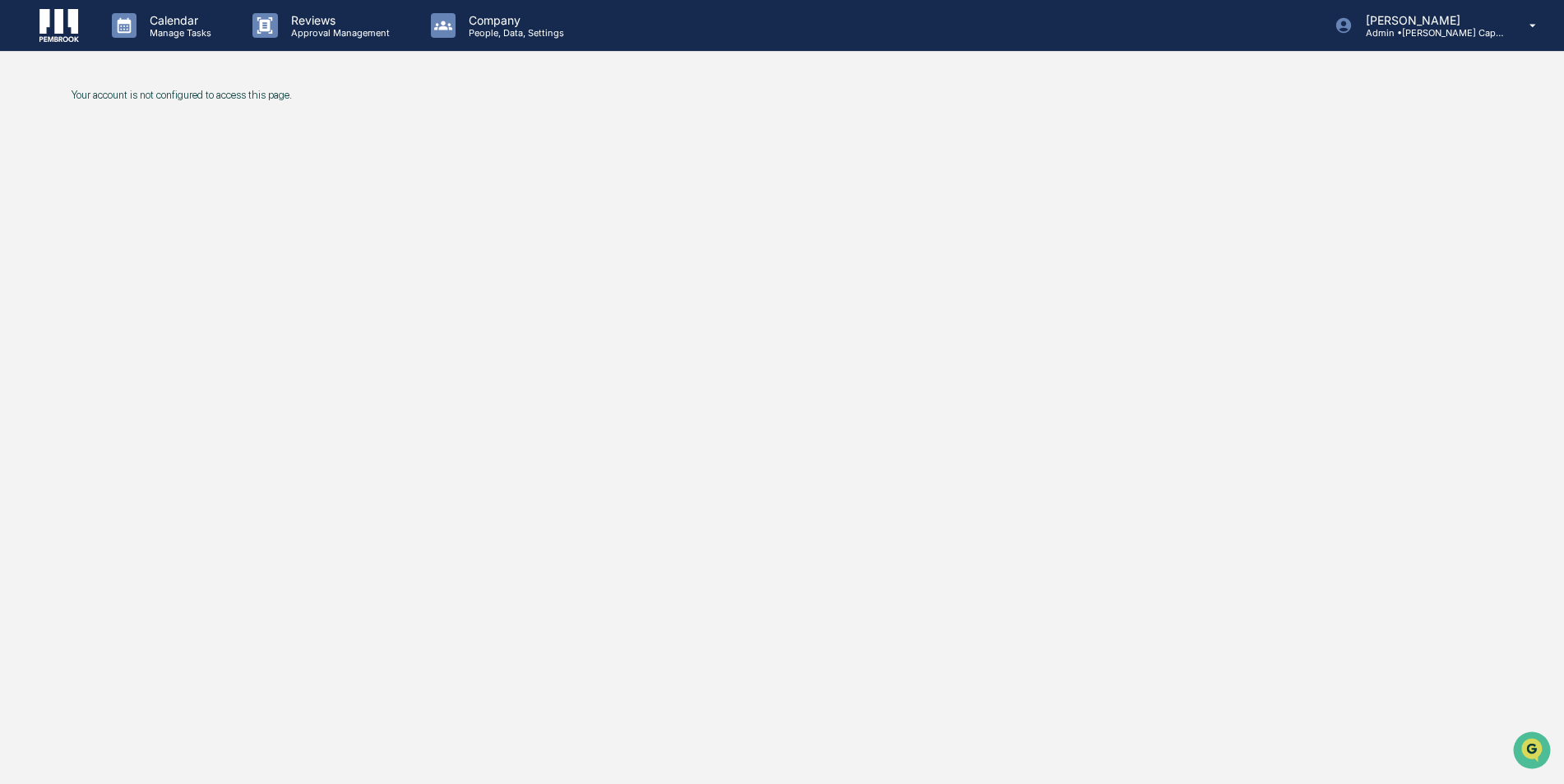
click at [49, 16] on img at bounding box center [60, 25] width 40 height 33
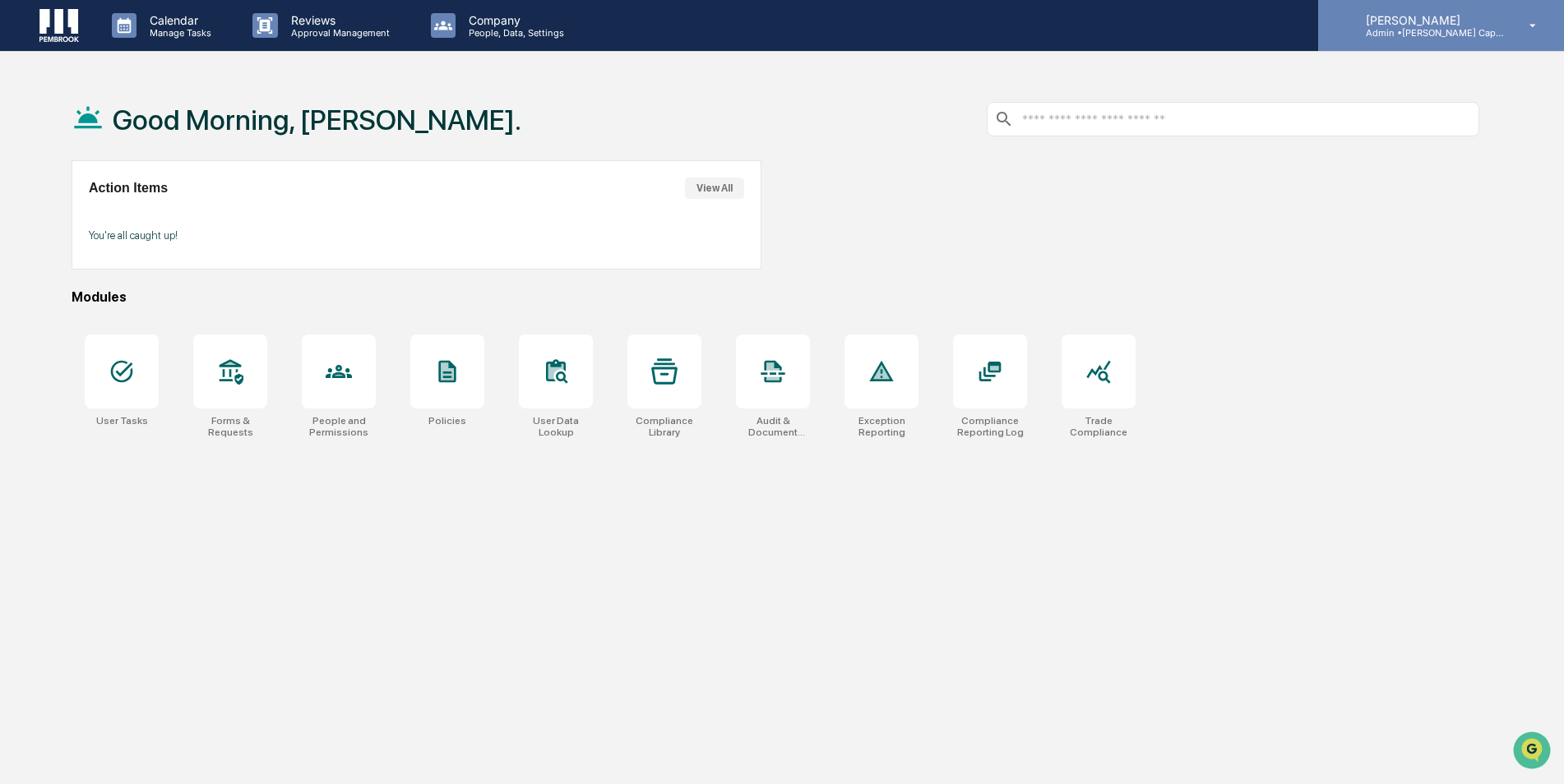
click at [1489, 15] on p "[PERSON_NAME]" at bounding box center [1429, 20] width 153 height 14
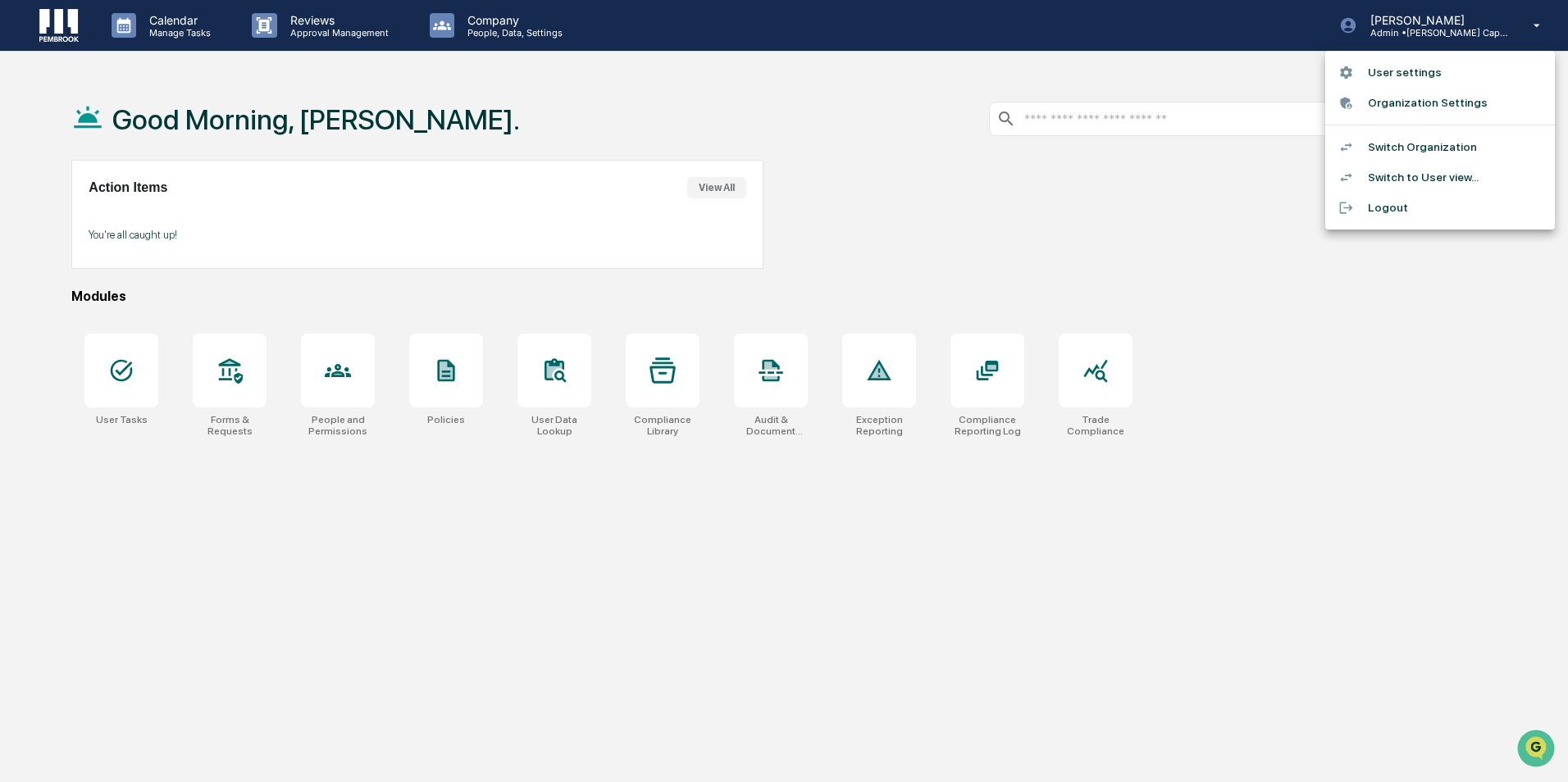
click at [1408, 161] on li "Switch Organization" at bounding box center [1440, 147] width 230 height 30
